Goal: Book appointment/travel/reservation

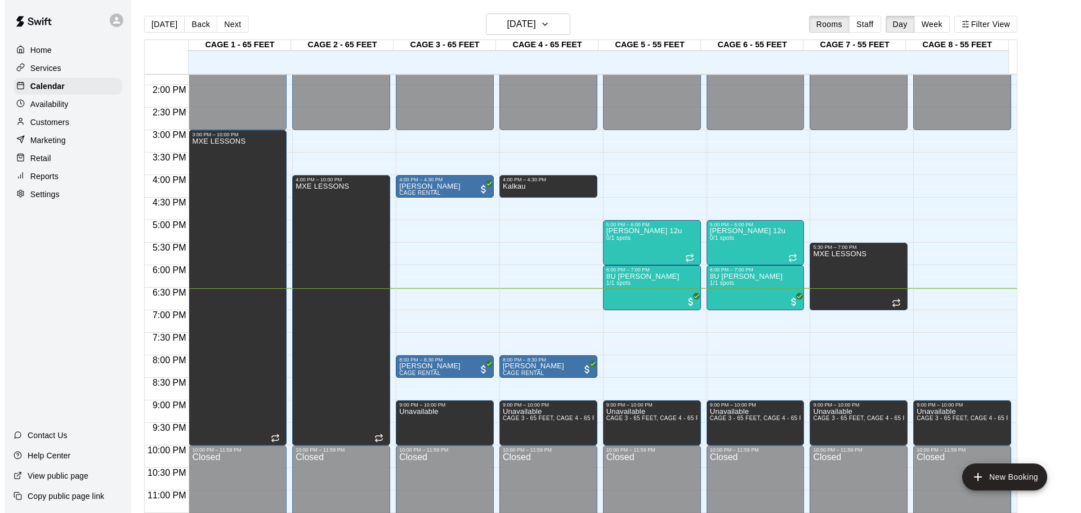
scroll to position [631, 0]
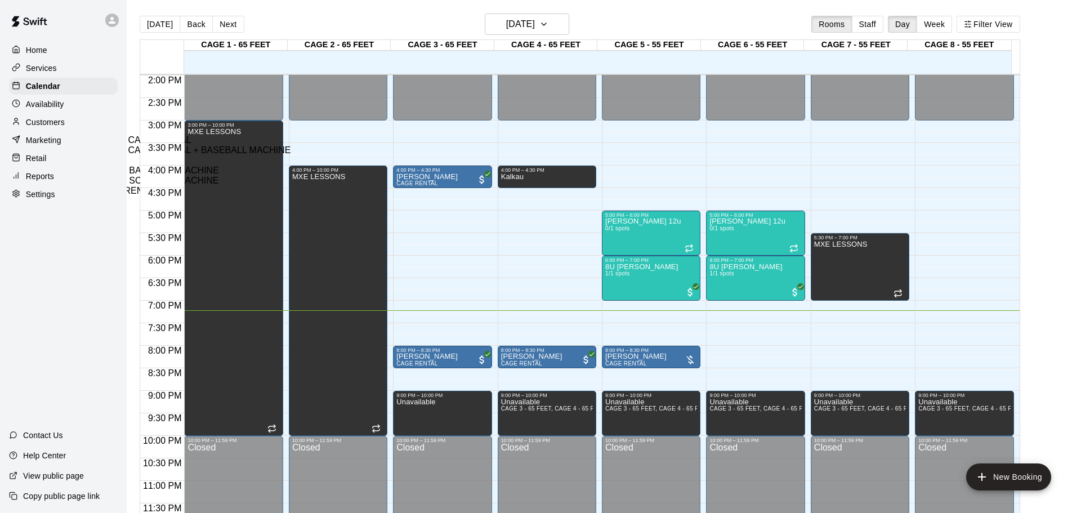
click at [316, 176] on li "CAGE RENTAL - BASEBALL MACHINE" at bounding box center [187, 171] width 257 height 10
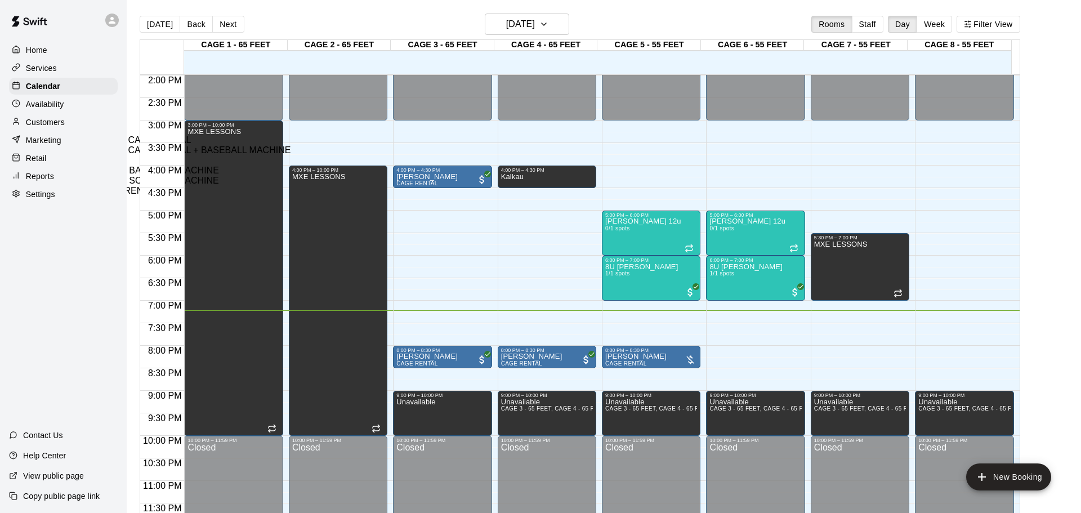
type input "**********"
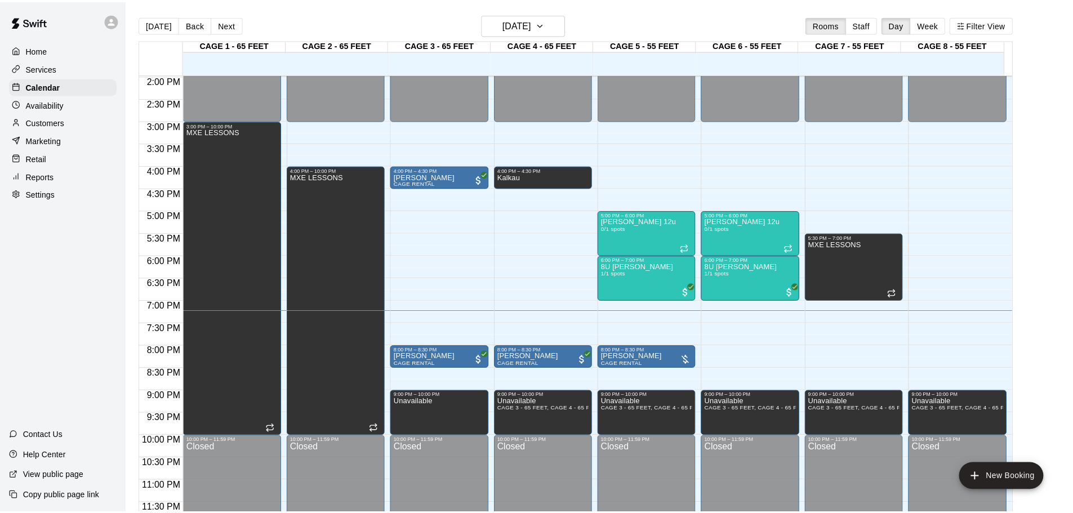
scroll to position [0, 0]
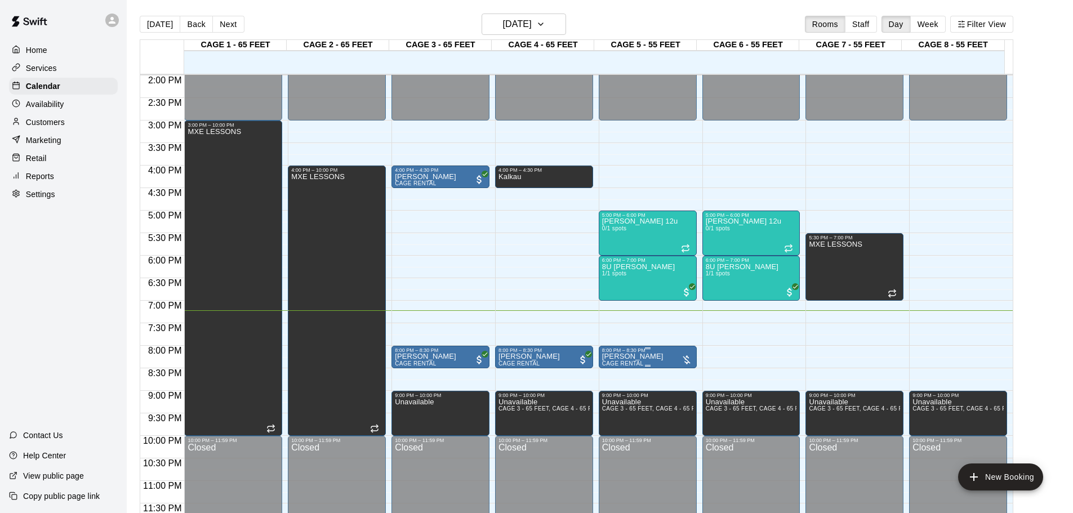
click at [684, 355] on div at bounding box center [686, 359] width 11 height 11
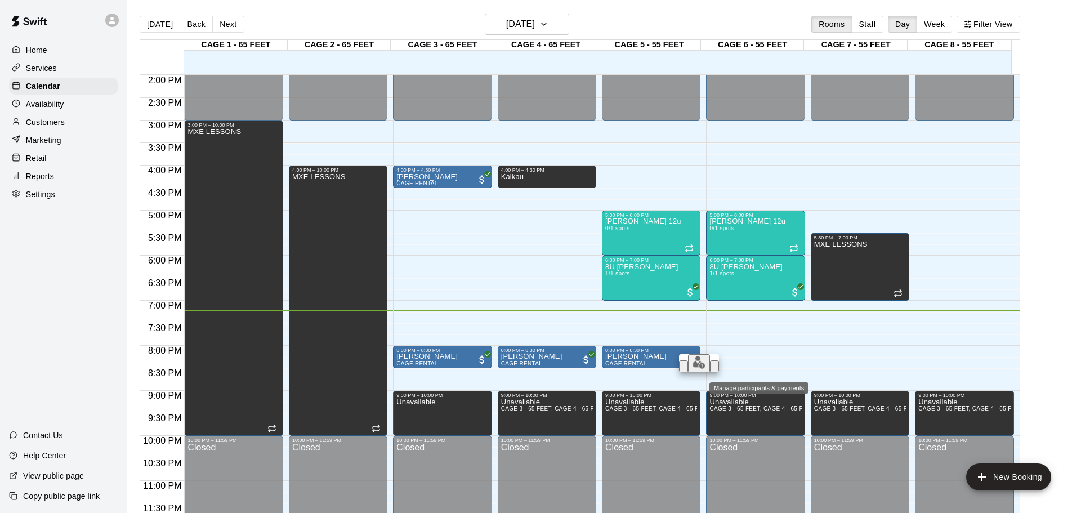
click at [696, 369] on img "edit" at bounding box center [699, 362] width 13 height 13
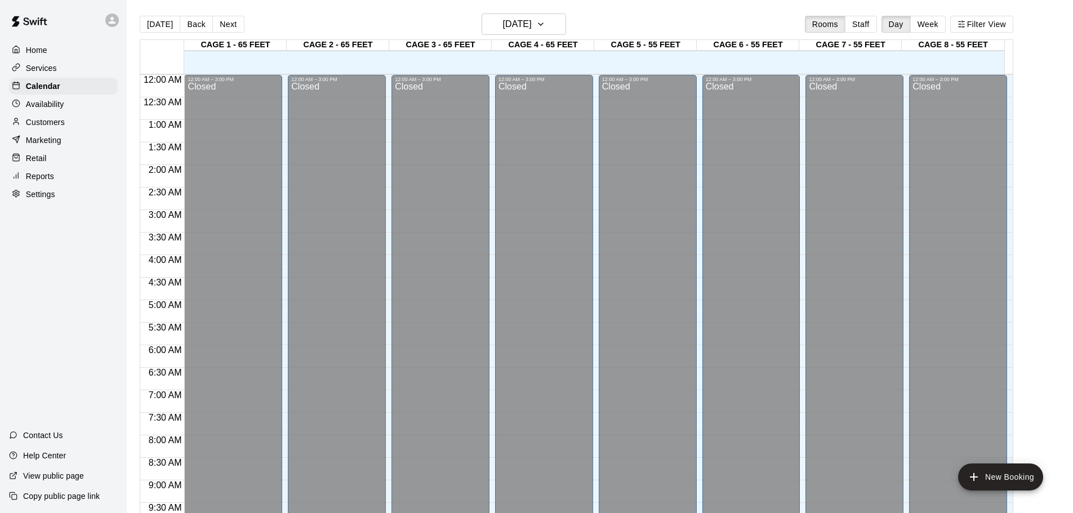
scroll to position [596, 0]
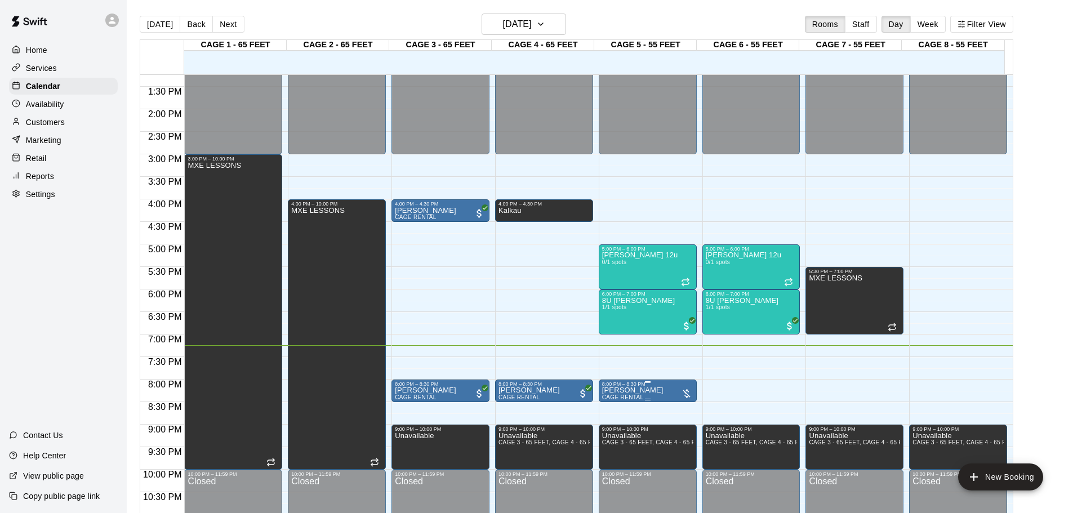
click at [621, 387] on div "8:00 PM – 8:30 PM" at bounding box center [647, 384] width 91 height 6
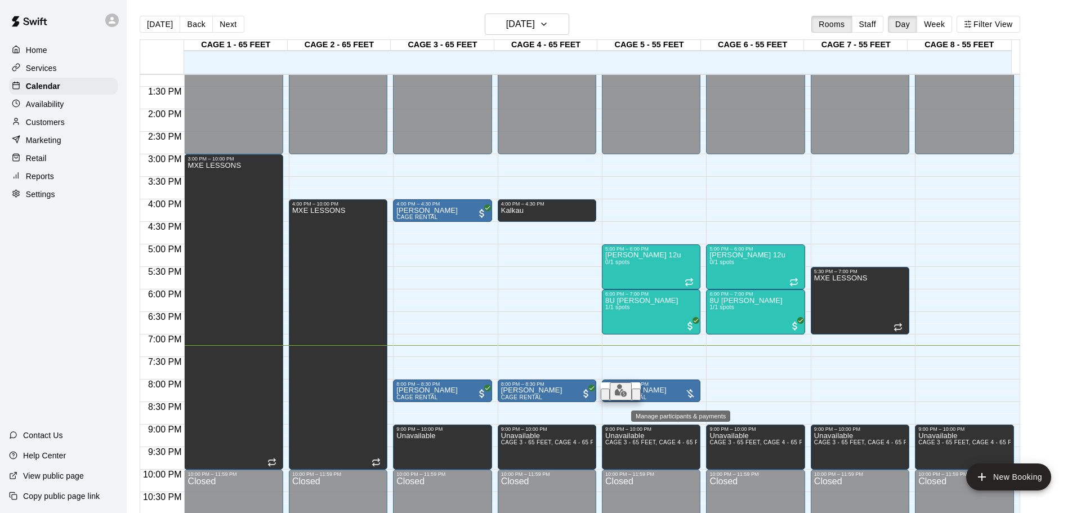
click at [614, 397] on img "edit" at bounding box center [620, 390] width 13 height 13
type input "****"
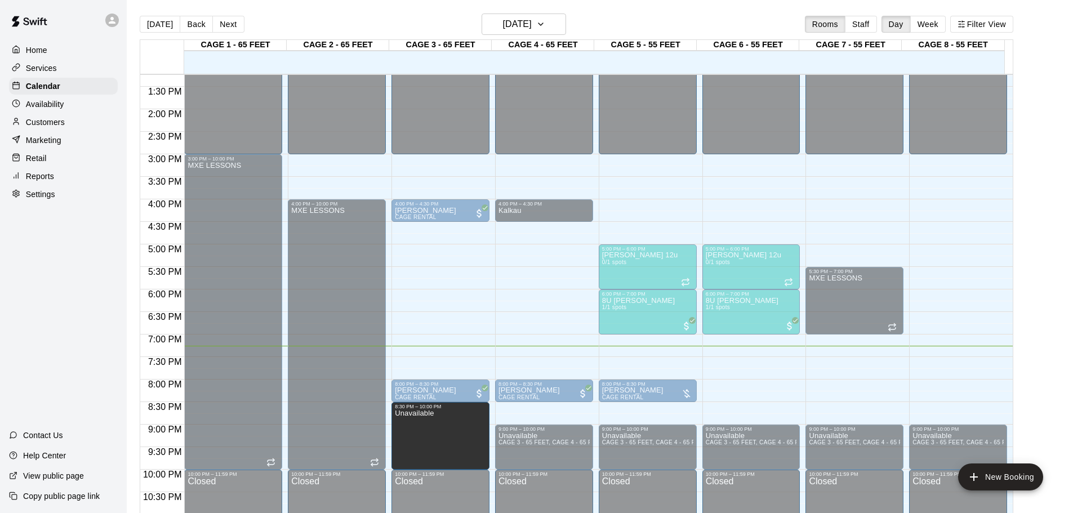
drag, startPoint x: 439, startPoint y: 428, endPoint x: 437, endPoint y: 409, distance: 18.7
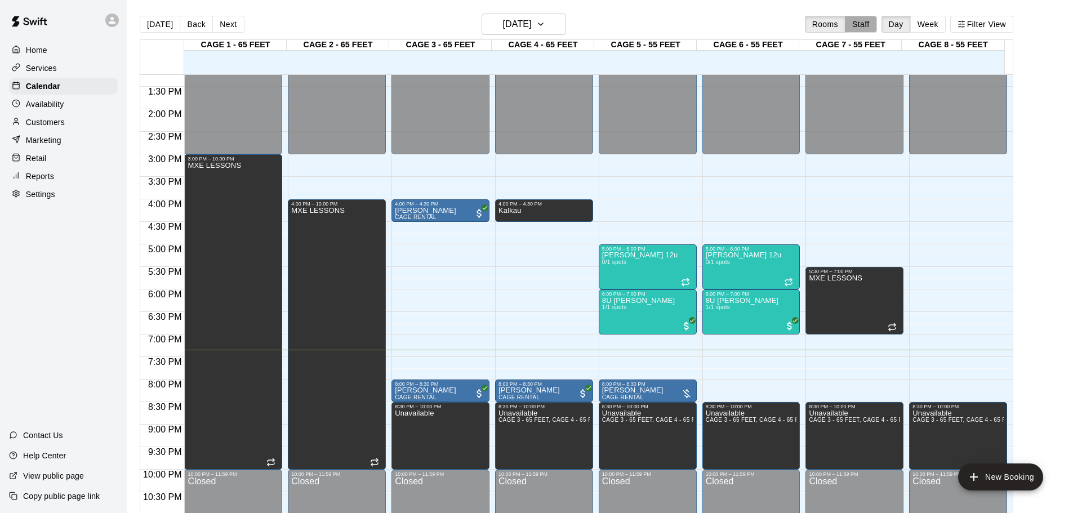
click at [864, 21] on button "Staff" at bounding box center [861, 24] width 32 height 17
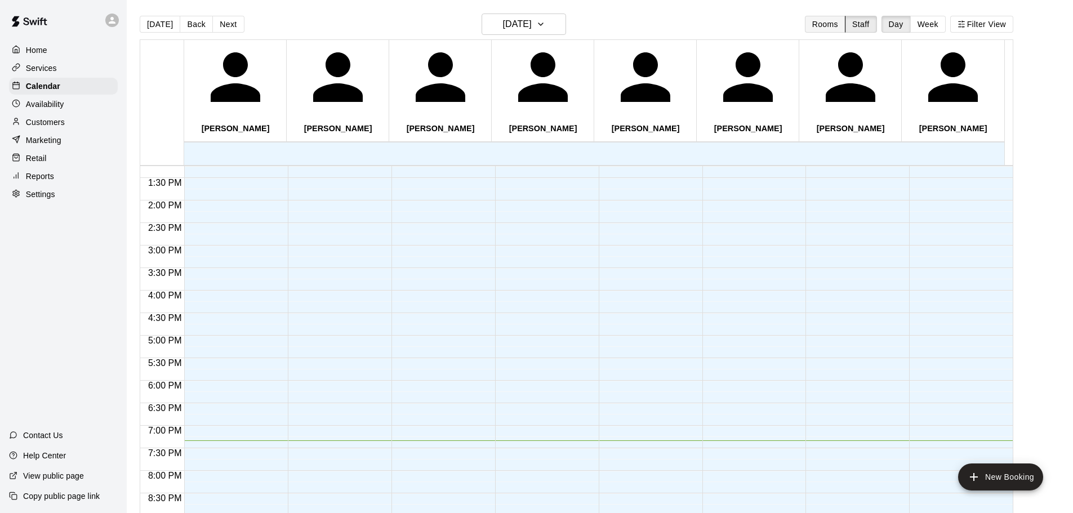
click at [825, 22] on button "Rooms" at bounding box center [825, 24] width 41 height 17
